Goal: Task Accomplishment & Management: Manage account settings

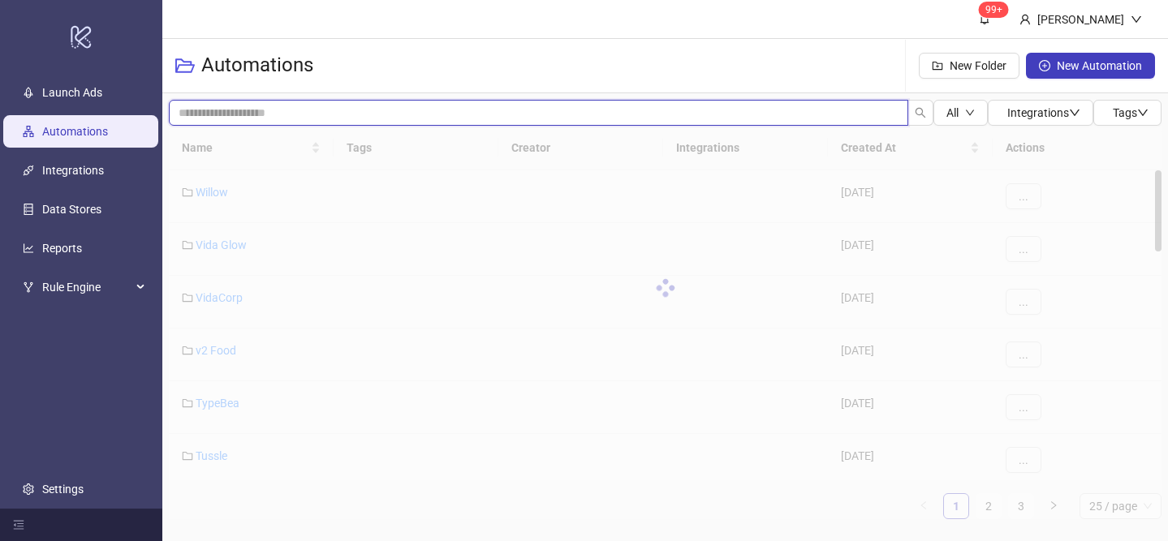
click at [306, 114] on input "search" at bounding box center [538, 113] width 739 height 26
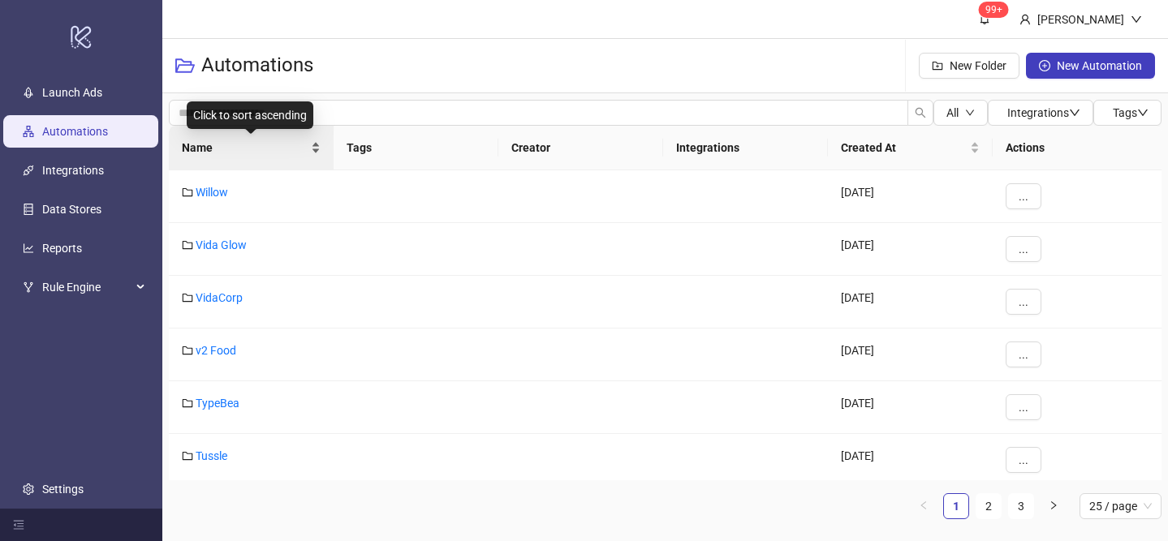
click at [314, 140] on div "Name" at bounding box center [251, 148] width 139 height 18
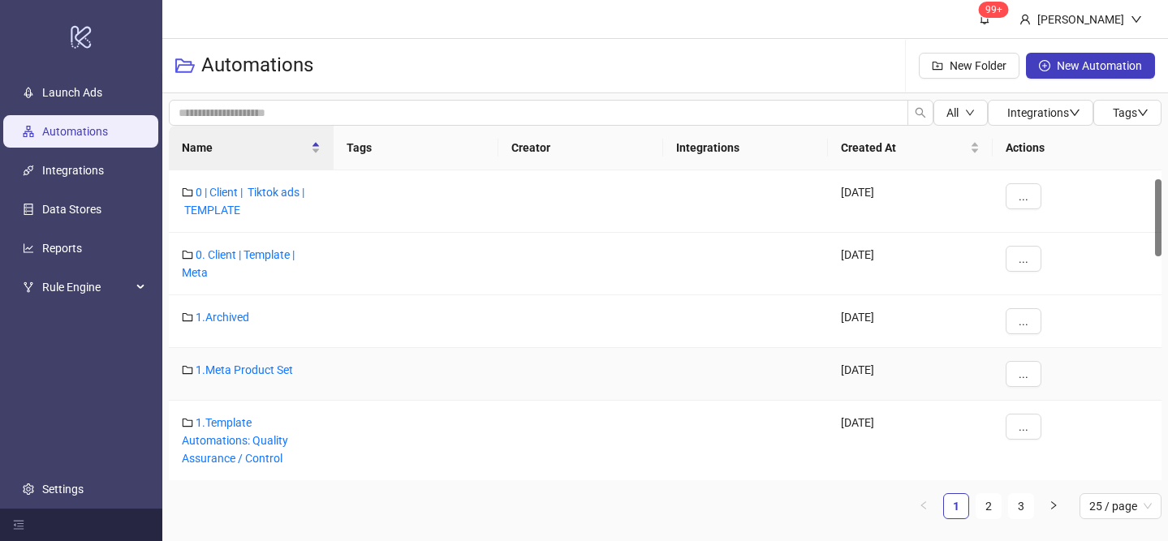
scroll to position [206, 0]
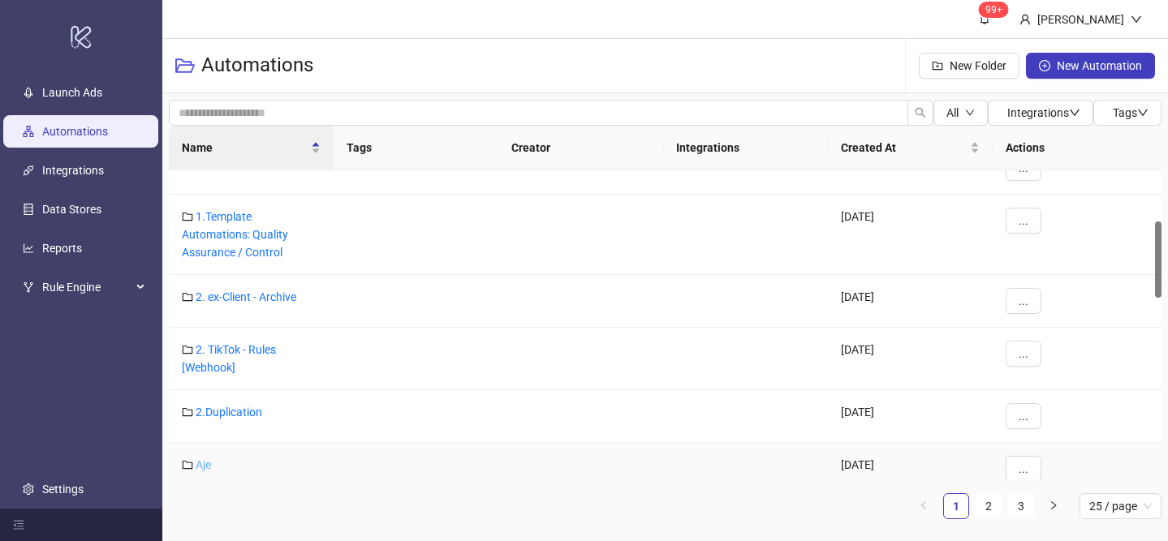
click at [205, 458] on link "Aje" at bounding box center [203, 464] width 15 height 13
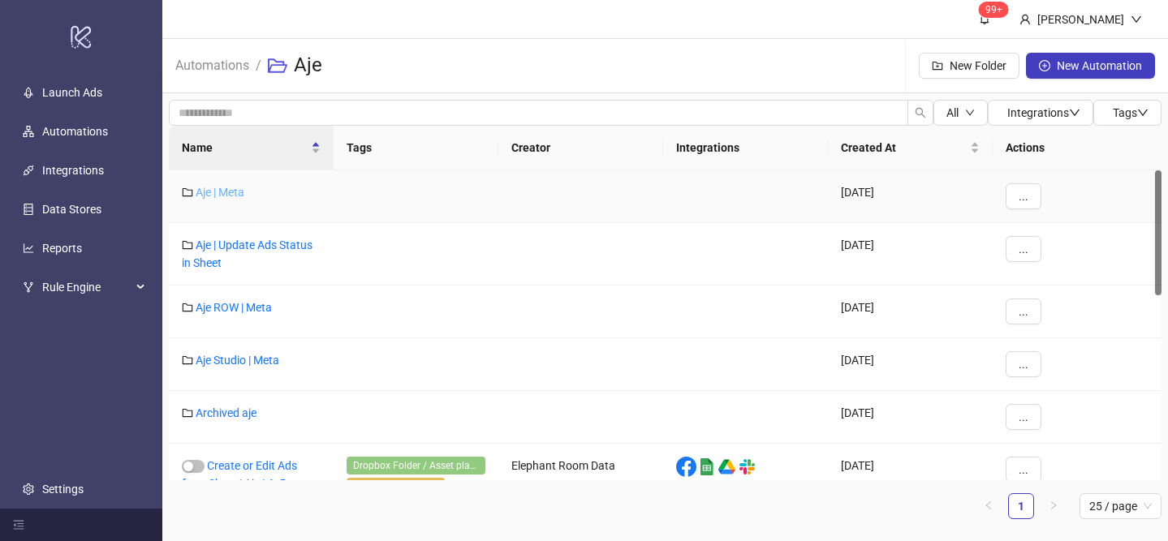
click at [222, 192] on link "Aje | Meta" at bounding box center [220, 192] width 49 height 13
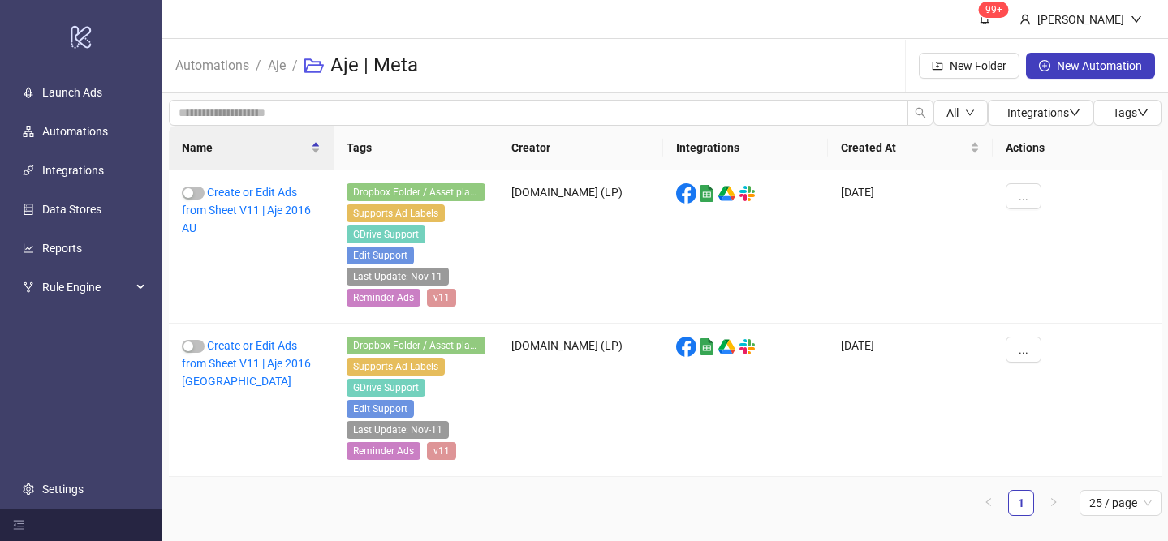
click at [276, 75] on span "Aje" at bounding box center [277, 65] width 18 height 20
click at [279, 59] on link "Aje" at bounding box center [277, 64] width 24 height 18
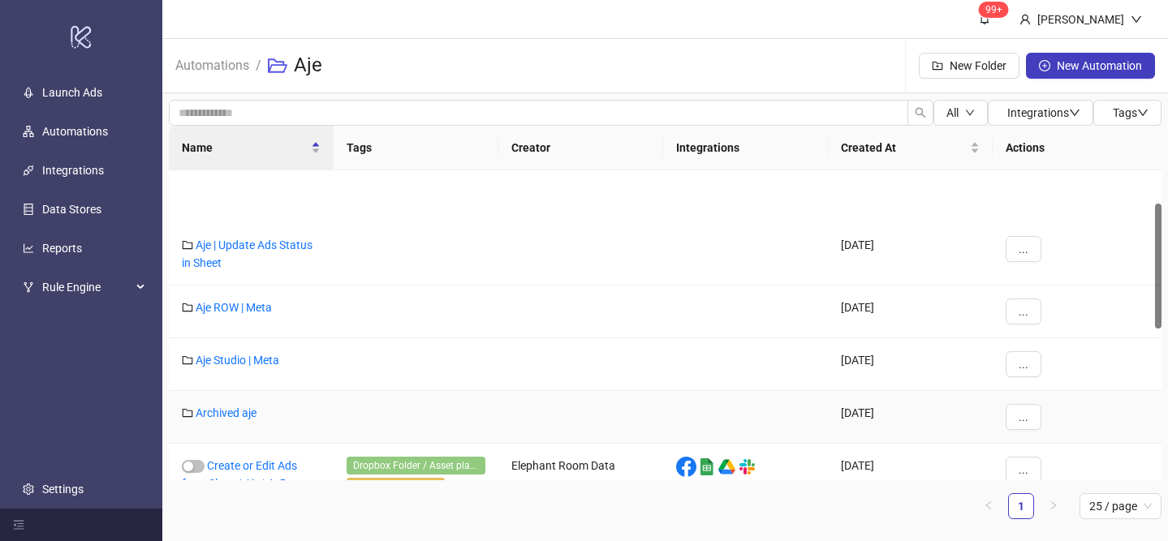
scroll to position [455, 0]
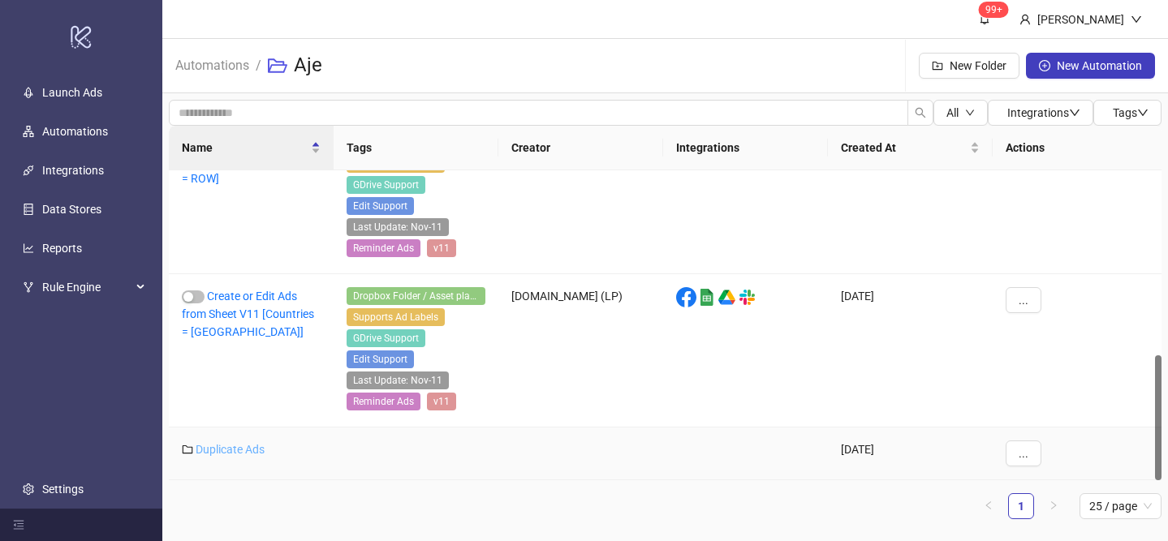
click at [229, 453] on link "Duplicate Ads" at bounding box center [230, 449] width 69 height 13
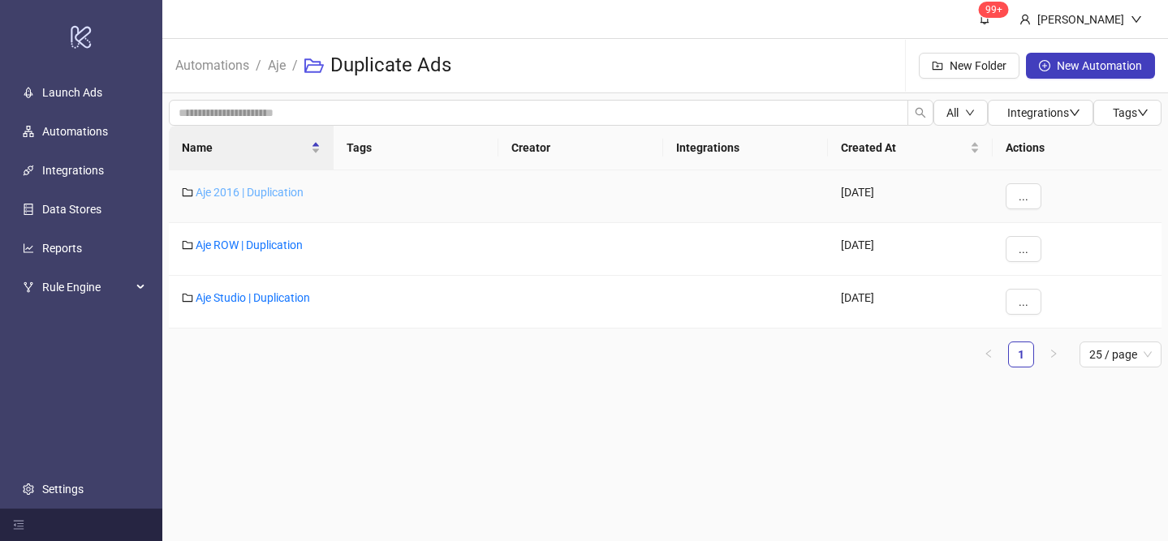
click at [269, 193] on link "Aje 2016 | Duplication" at bounding box center [250, 192] width 108 height 13
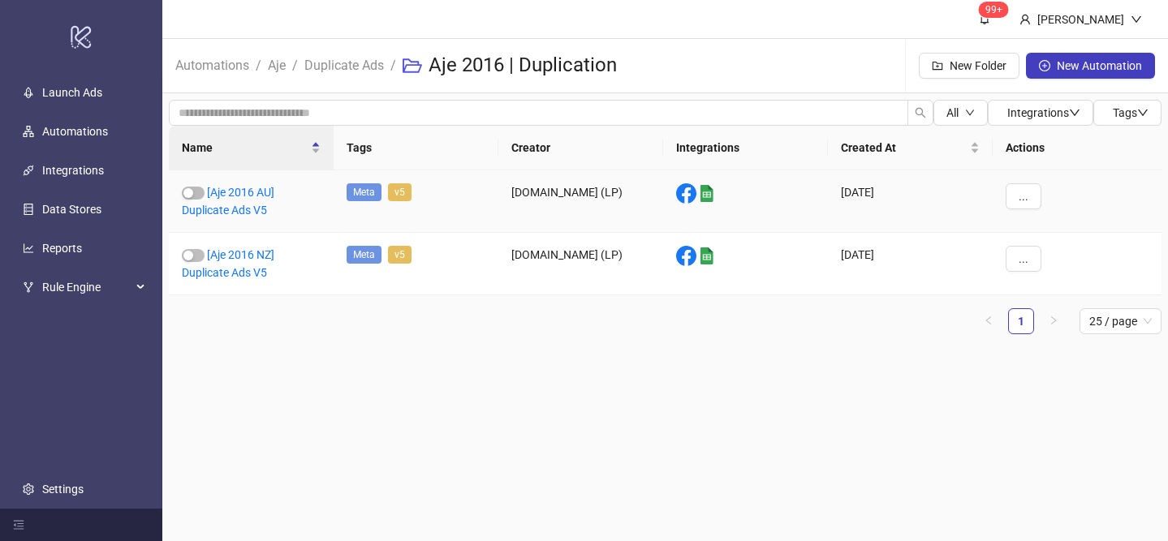
click at [255, 202] on div "[Aje 2016 AU] Duplicate Ads V5" at bounding box center [251, 201] width 165 height 62
click at [254, 209] on link "[Aje 2016 AU] Duplicate Ads V5" at bounding box center [228, 201] width 93 height 31
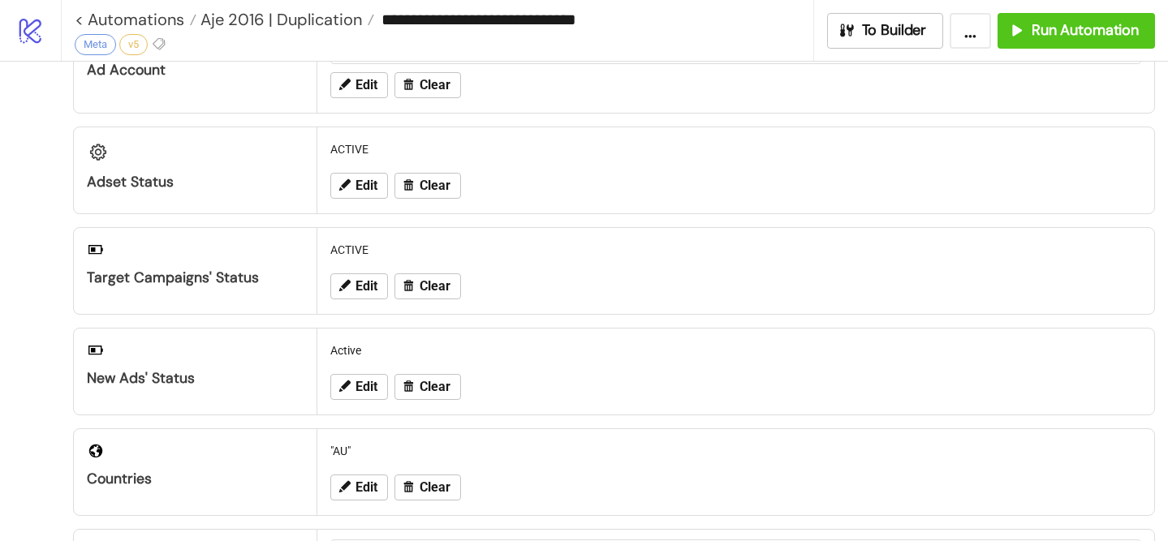
scroll to position [56, 0]
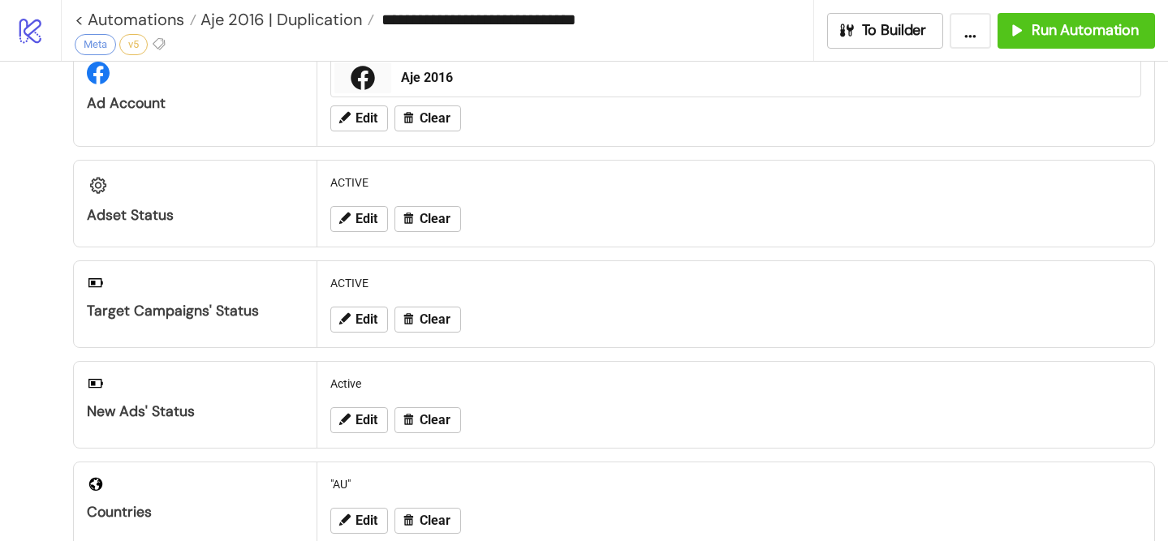
click at [356, 435] on div "Edit Clear" at bounding box center [736, 420] width 824 height 42
click at [361, 428] on span "Edit" at bounding box center [366, 420] width 22 height 15
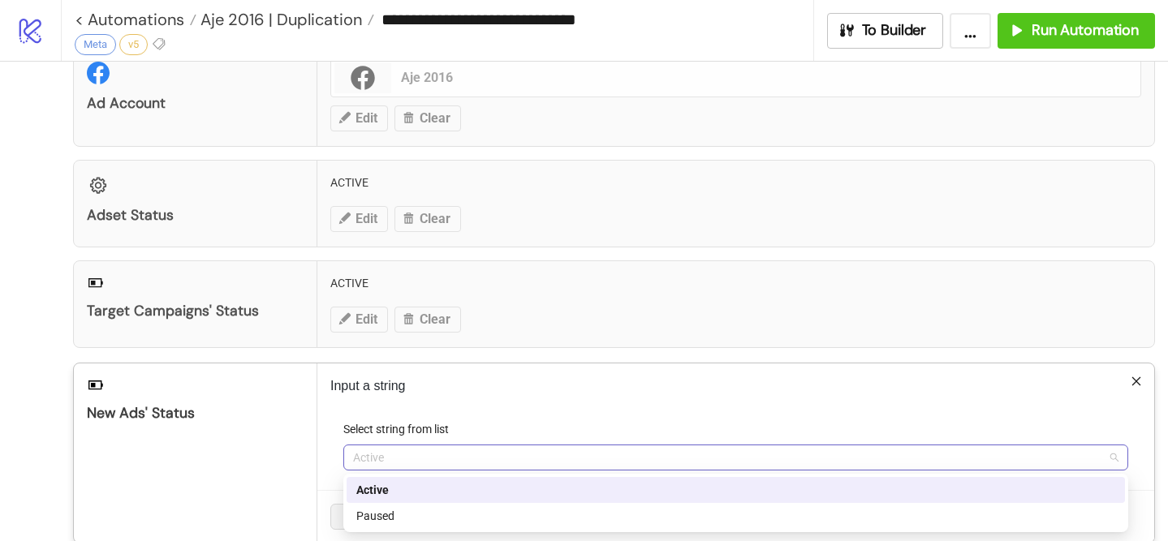
click at [386, 459] on span "Active" at bounding box center [735, 457] width 765 height 24
click at [420, 514] on div "Paused" at bounding box center [735, 516] width 759 height 18
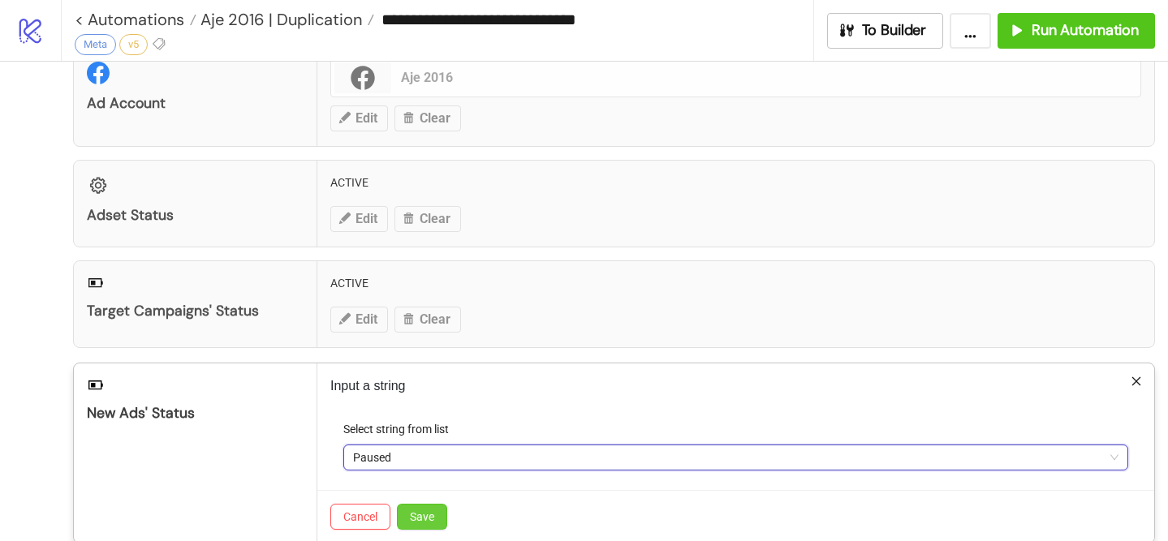
click at [420, 514] on span "Save" at bounding box center [422, 516] width 24 height 13
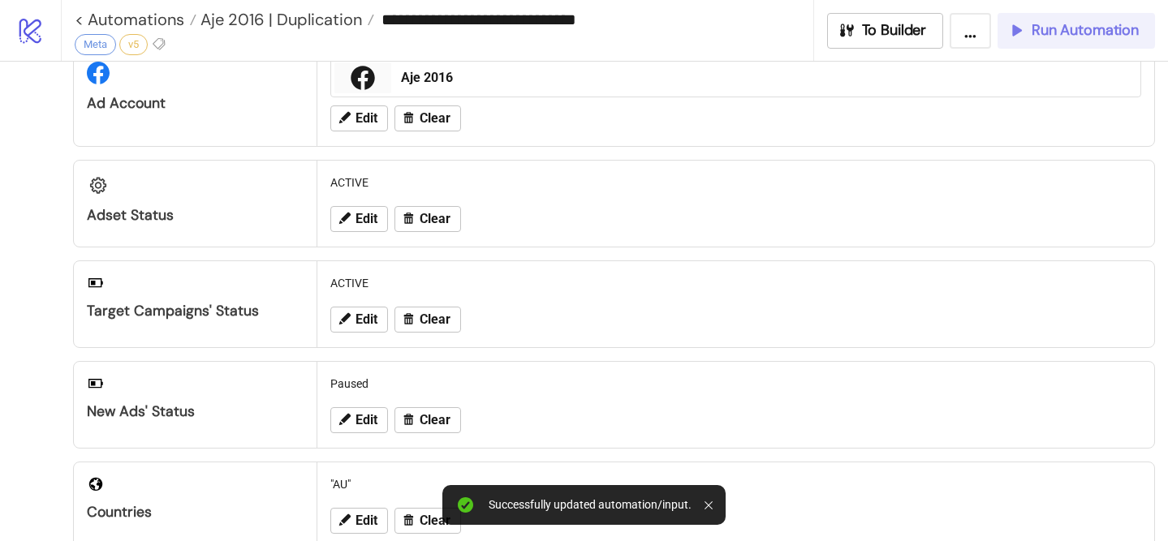
click at [1066, 29] on span "Run Automation" at bounding box center [1084, 30] width 107 height 19
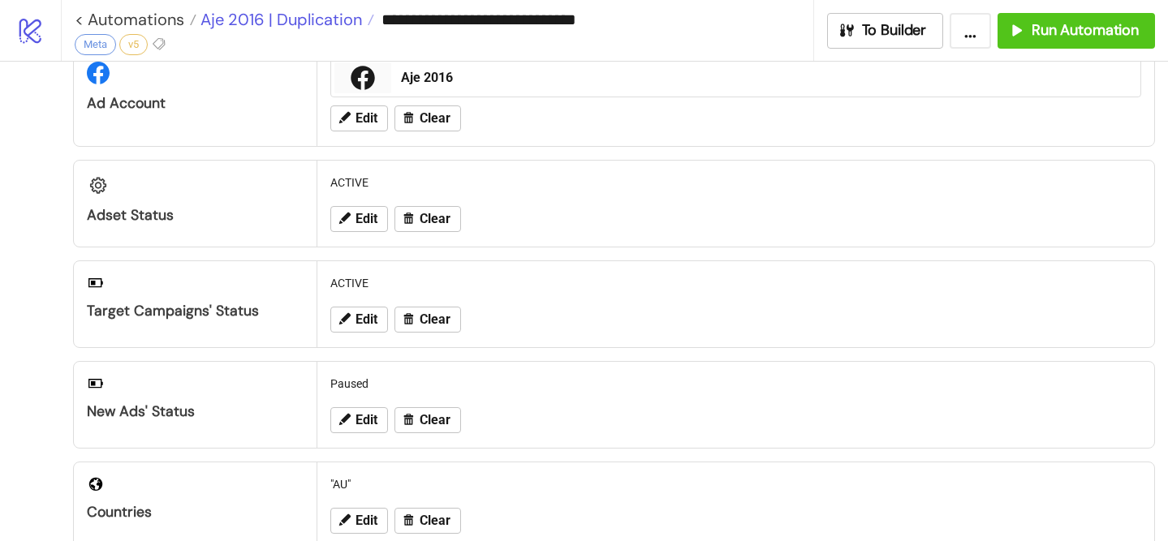
click at [335, 13] on span "Aje 2016 | Duplication" at bounding box center [279, 19] width 166 height 21
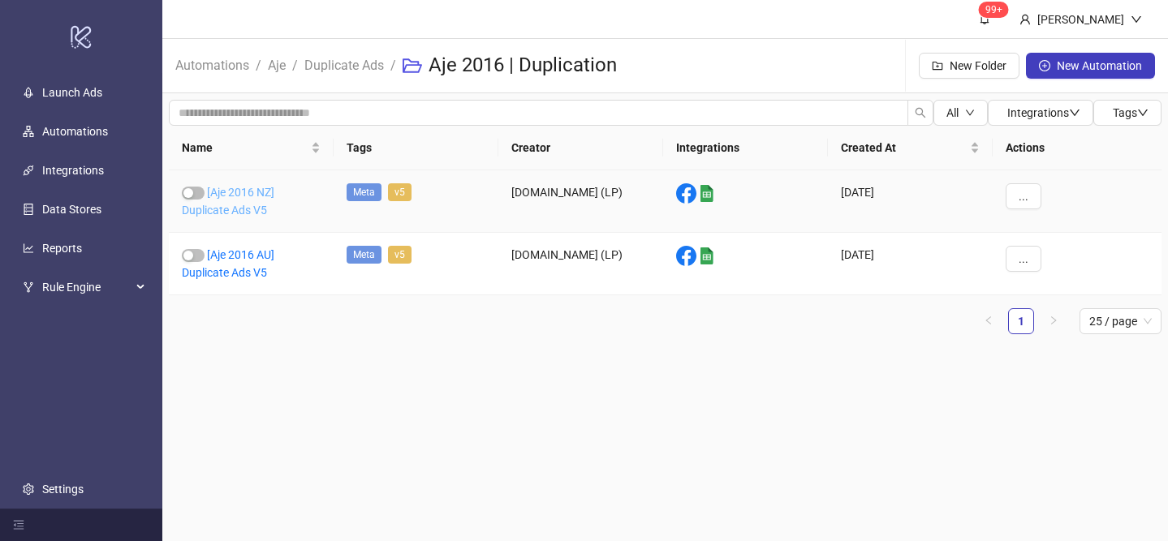
click at [260, 211] on link "[Aje 2016 NZ] Duplicate Ads V5" at bounding box center [228, 201] width 93 height 31
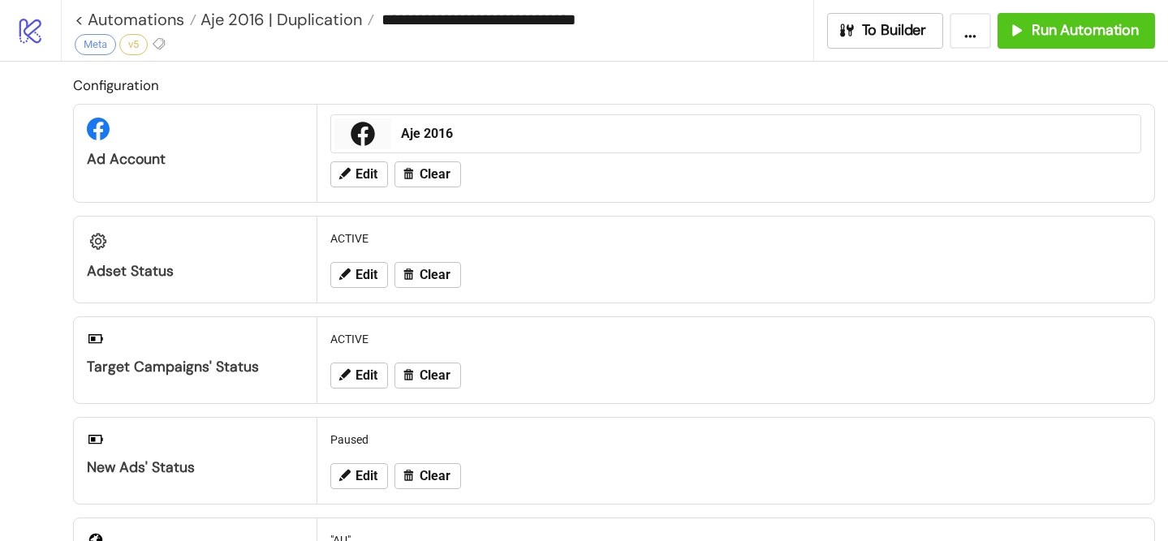
type input "**********"
click at [385, 483] on button "Edit" at bounding box center [359, 476] width 58 height 26
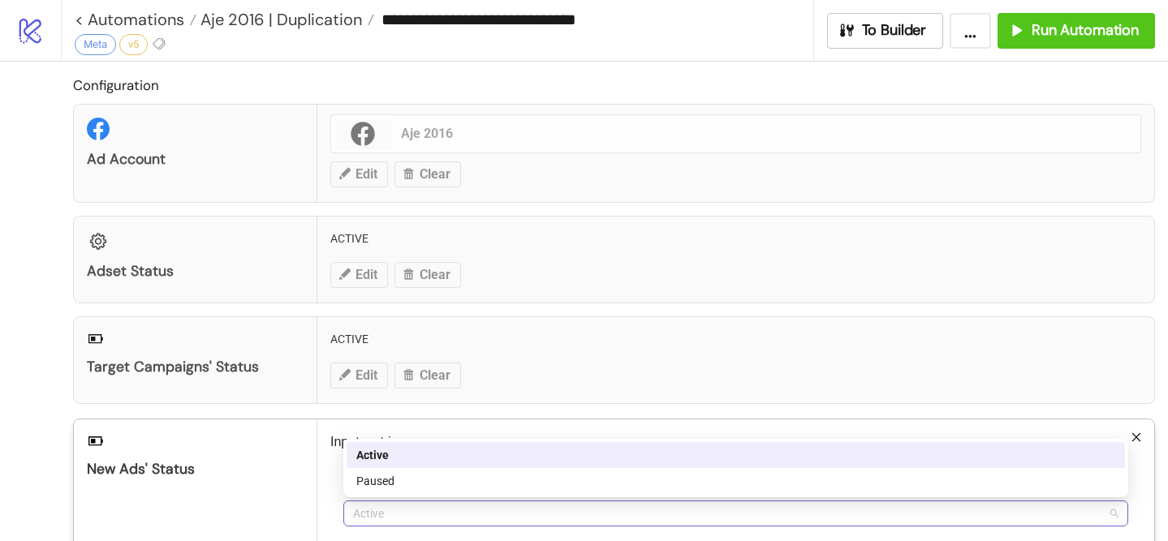
click at [415, 508] on span "Active" at bounding box center [735, 513] width 765 height 24
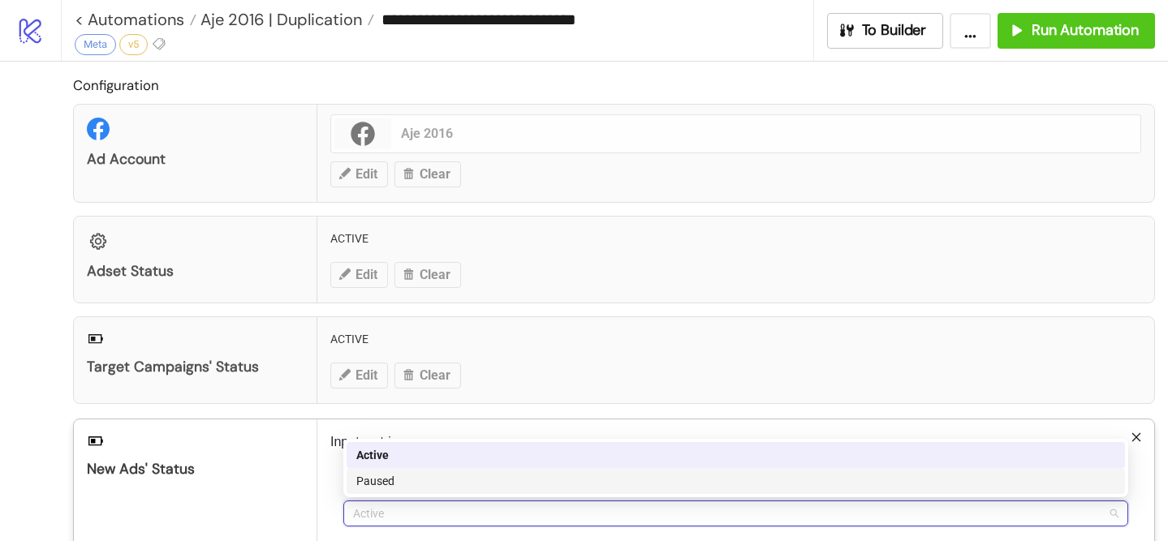
click at [425, 480] on div "Paused" at bounding box center [735, 481] width 759 height 18
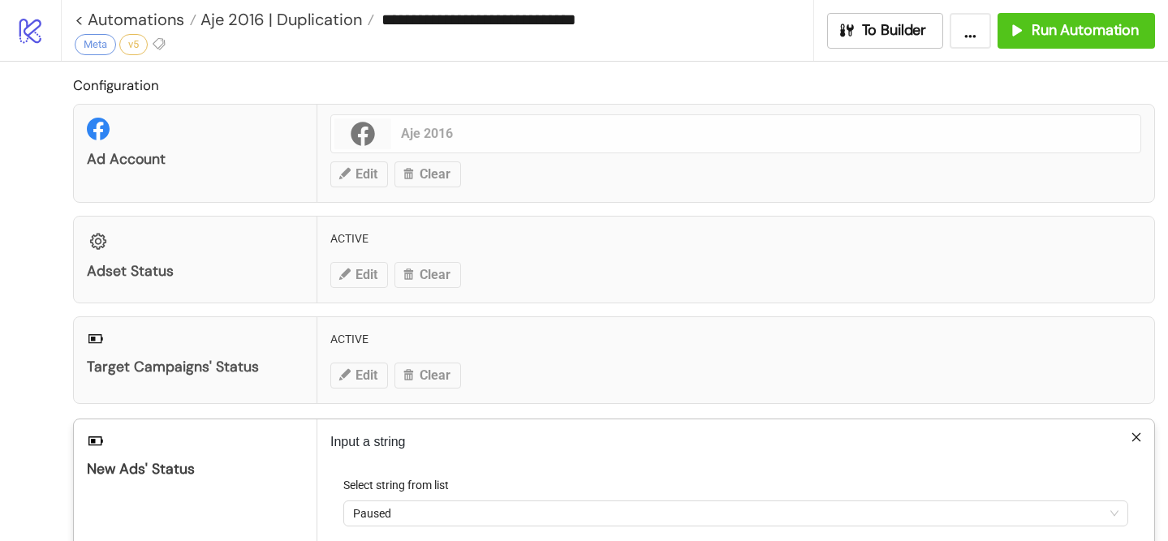
click at [894, 101] on div "Configuration Ad Account Aje 2016 Edit Clear Adset Status ACTIVE Edit Clear Tar…" at bounding box center [614, 504] width 1082 height 858
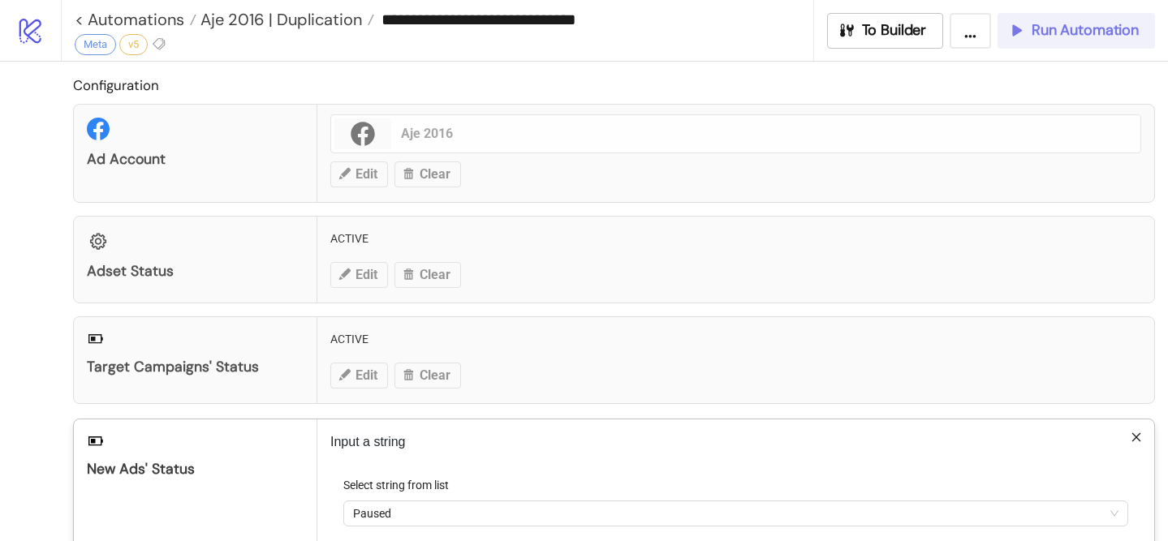
click at [1026, 37] on div "**********" at bounding box center [584, 270] width 1168 height 541
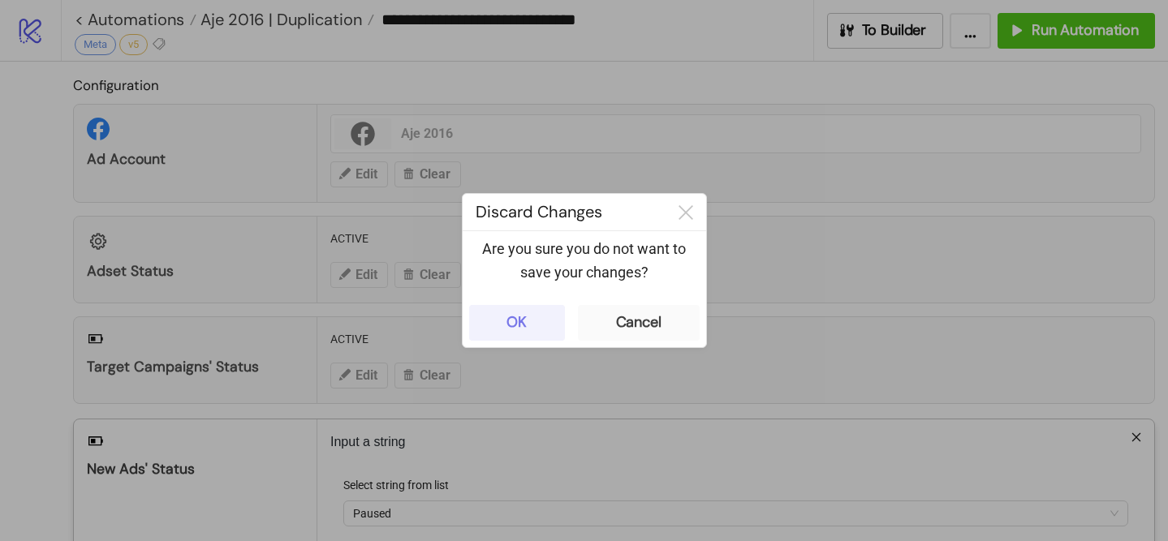
click at [551, 312] on button "OK" at bounding box center [517, 323] width 96 height 36
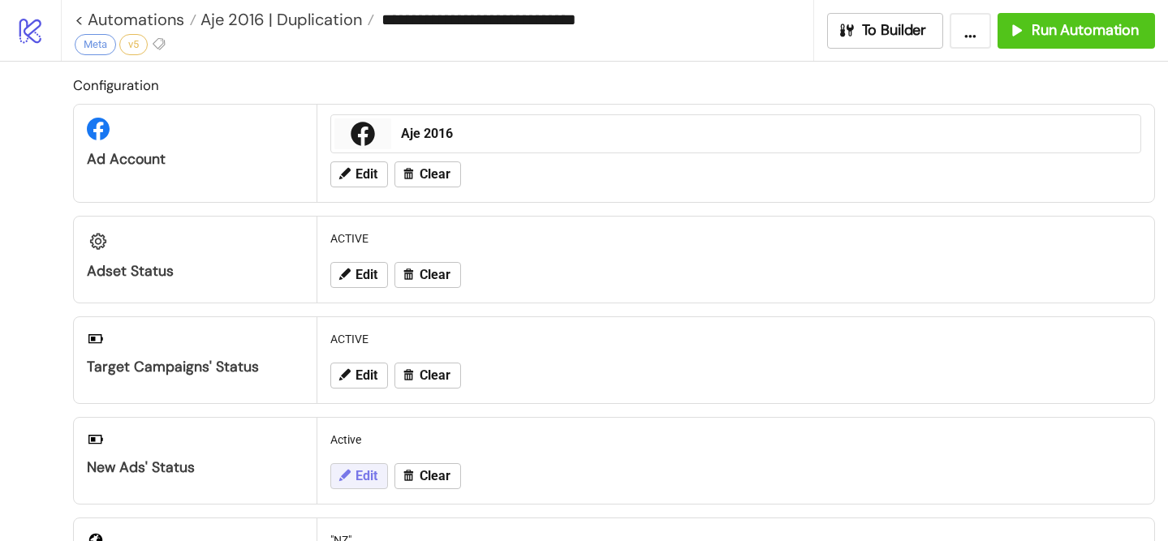
click at [366, 475] on span "Edit" at bounding box center [366, 476] width 22 height 15
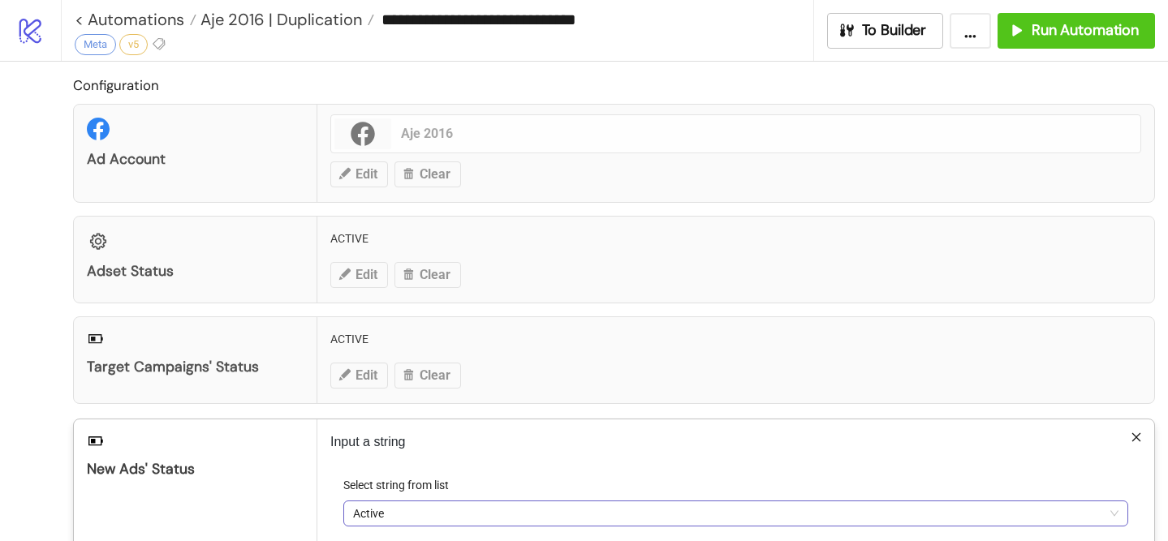
click at [411, 514] on span "Active" at bounding box center [735, 513] width 765 height 24
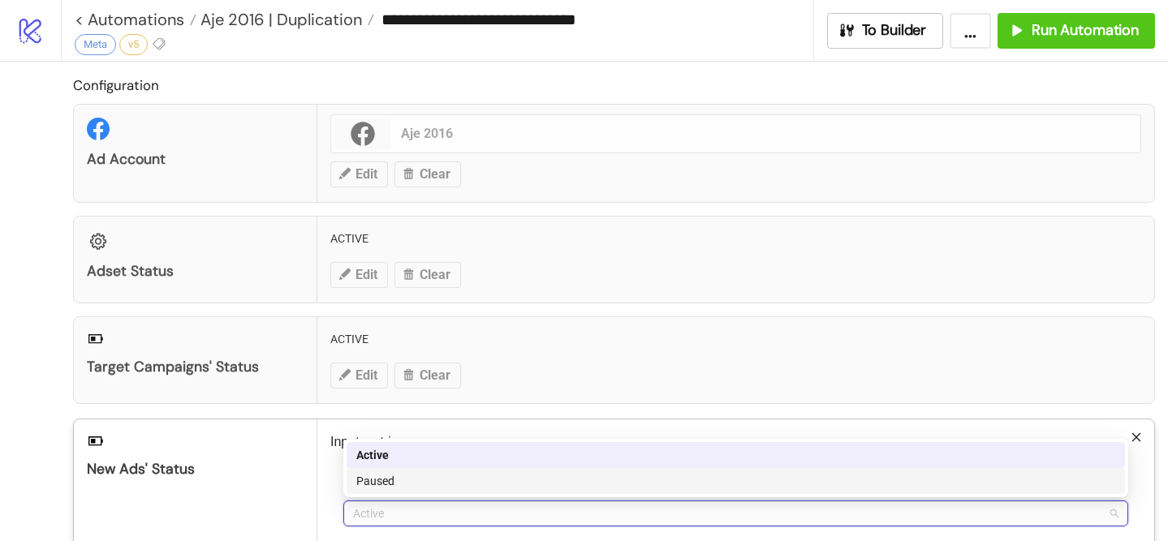
click at [420, 478] on div "Paused" at bounding box center [735, 481] width 759 height 18
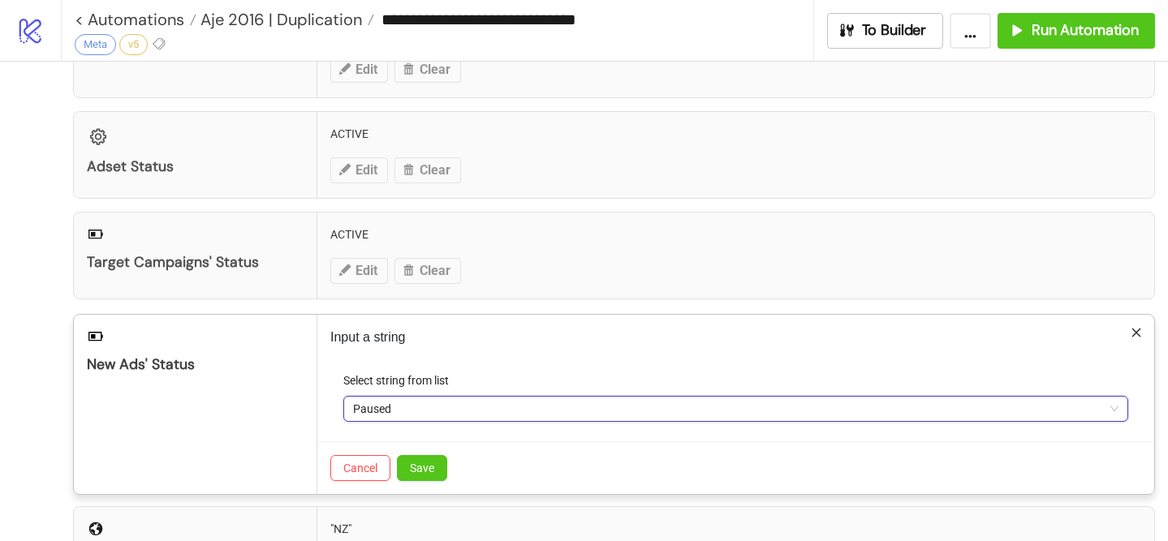
scroll to position [103, 0]
click at [425, 471] on span "Save" at bounding box center [422, 469] width 24 height 13
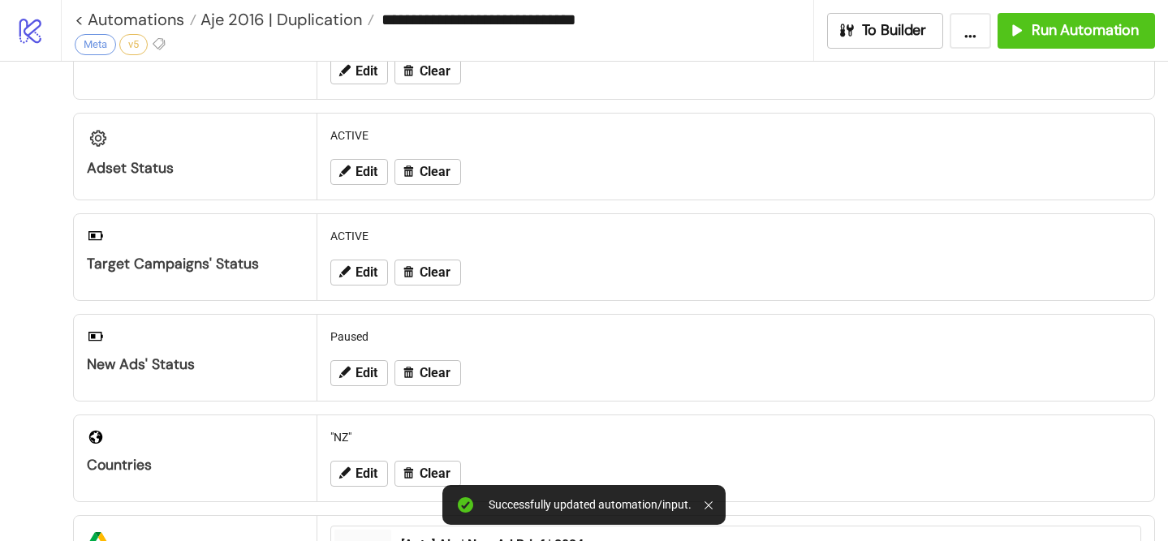
scroll to position [0, 0]
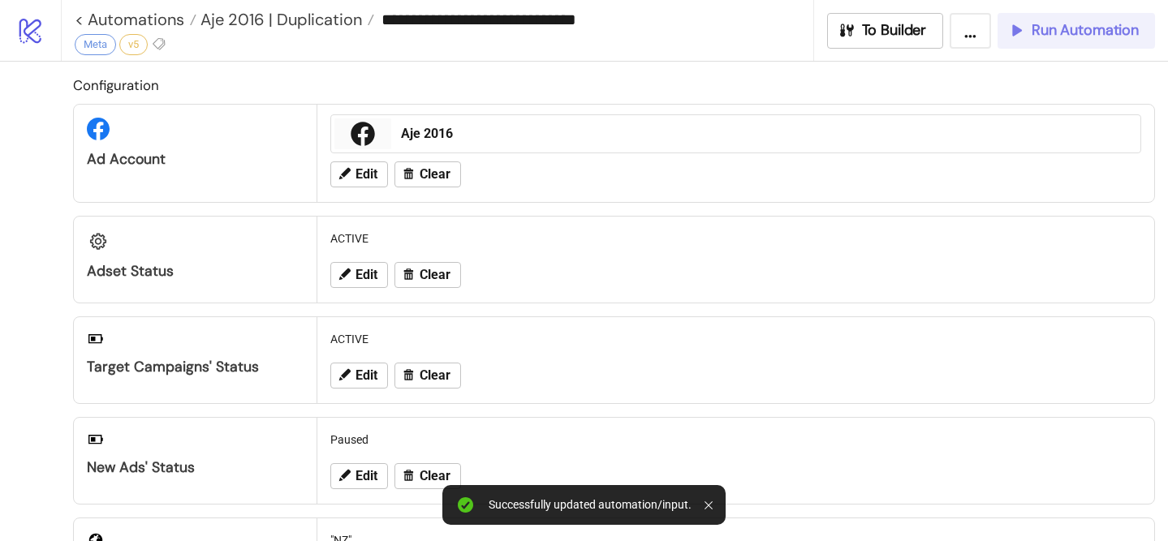
click at [1030, 33] on div "Run Automation" at bounding box center [1072, 30] width 131 height 19
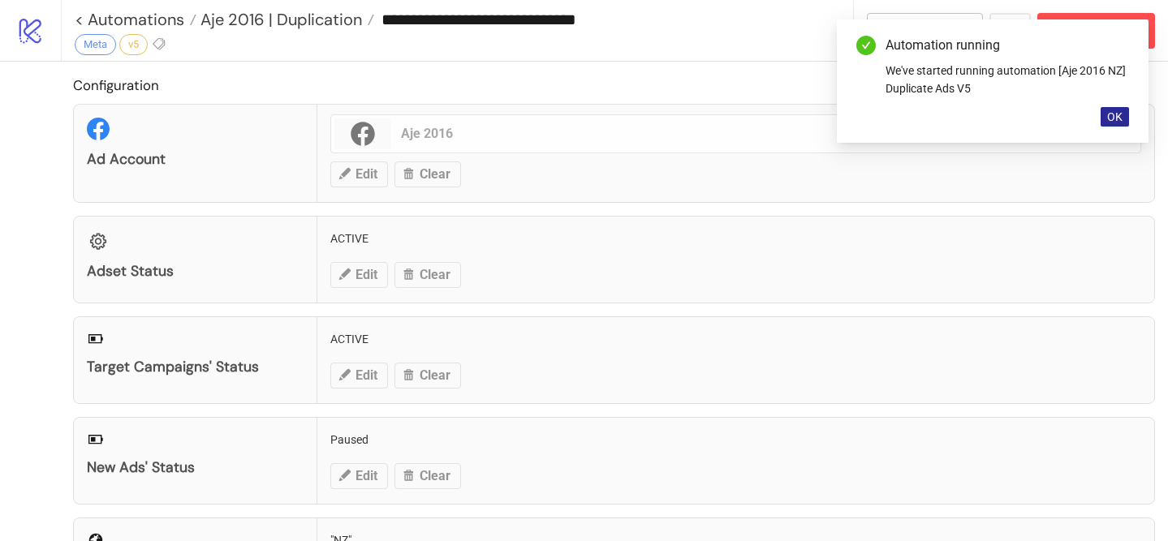
click at [1115, 119] on span "OK" at bounding box center [1114, 116] width 15 height 13
